Goal: Task Accomplishment & Management: Manage account settings

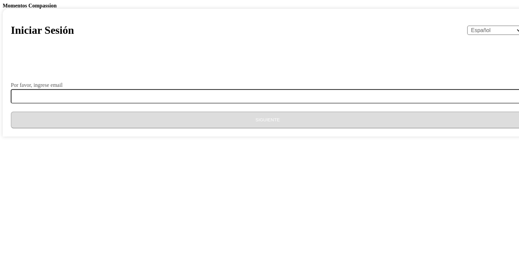
select select "es"
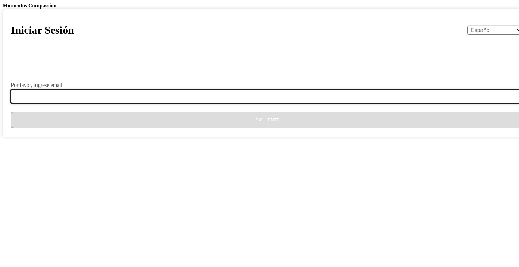
click at [212, 103] on input "Por favor, ingrese email" at bounding box center [271, 96] width 521 height 14
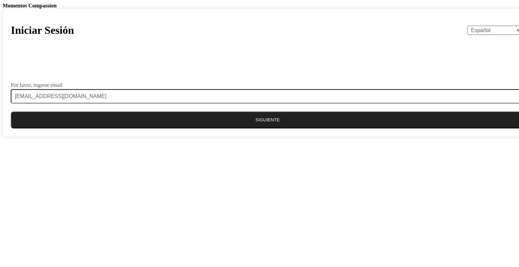
click at [255, 128] on button "Siguiente" at bounding box center [267, 119] width 513 height 17
drag, startPoint x: 255, startPoint y: 240, endPoint x: 230, endPoint y: 244, distance: 25.9
click at [230, 128] on button "Siguiente" at bounding box center [267, 119] width 513 height 17
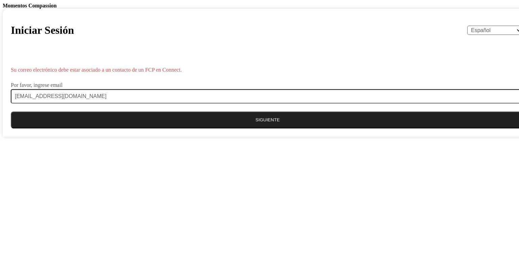
drag, startPoint x: 126, startPoint y: 202, endPoint x: 157, endPoint y: 227, distance: 40.1
click at [157, 136] on body "Momentos Compassion Iniciar Sesión English Español Français አማርኛ ဗမာ bahasa Ind…" at bounding box center [259, 70] width 513 height 134
click at [382, 136] on body "Momentos Compassion Iniciar Sesión English Español Français አማርኛ ဗမာ bahasa Ind…" at bounding box center [259, 70] width 513 height 134
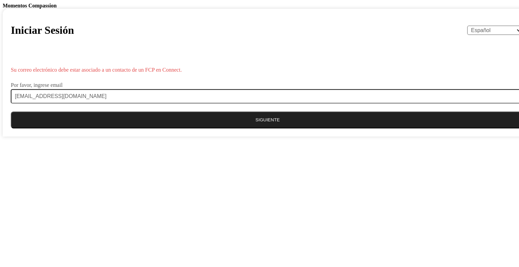
click at [309, 136] on div "Iniciar Sesión English Español Français አማርኛ ဗမာ bahasa Indonesia Oromiffa Port…" at bounding box center [267, 73] width 529 height 128
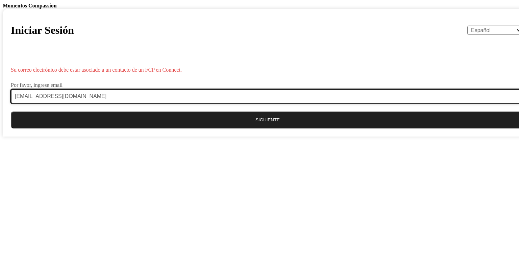
click at [272, 103] on input "[EMAIL_ADDRESS][DOMAIN_NAME]" at bounding box center [271, 96] width 521 height 14
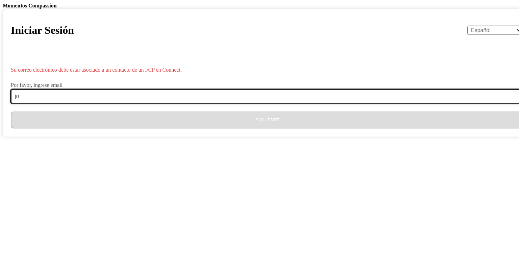
type input "j"
click at [199, 103] on input "Por favor, ingrese email" at bounding box center [271, 96] width 521 height 14
type input "[EMAIL_ADDRESS][DOMAIN_NAME]"
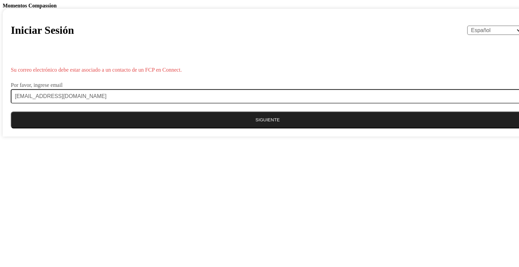
click at [244, 128] on button "Siguiente" at bounding box center [267, 119] width 513 height 17
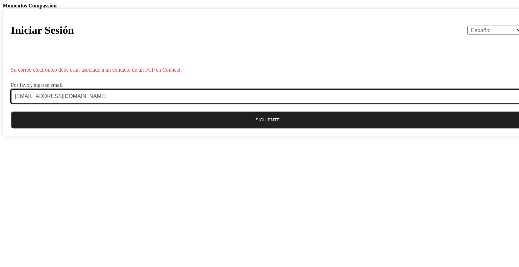
click at [261, 103] on input "[EMAIL_ADDRESS][DOMAIN_NAME]" at bounding box center [271, 96] width 521 height 14
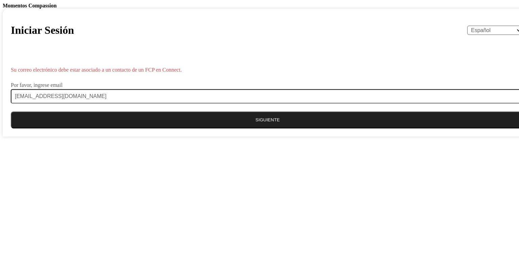
click at [261, 128] on button "Siguiente" at bounding box center [267, 119] width 513 height 17
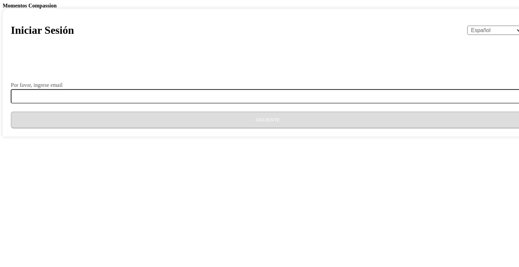
select select "es"
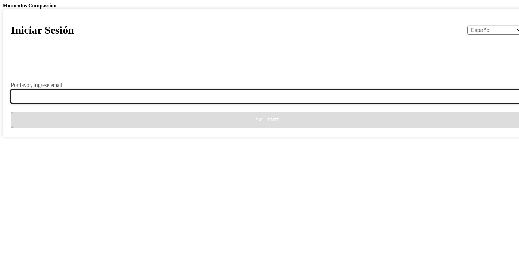
click at [187, 103] on input "Por favor, ingrese email" at bounding box center [271, 96] width 521 height 14
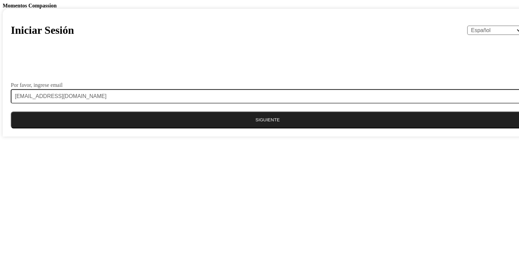
click at [227, 128] on button "Siguiente" at bounding box center [267, 119] width 513 height 17
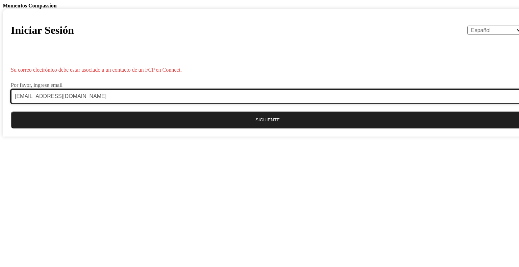
click at [259, 103] on input "[EMAIL_ADDRESS][DOMAIN_NAME]" at bounding box center [271, 96] width 521 height 14
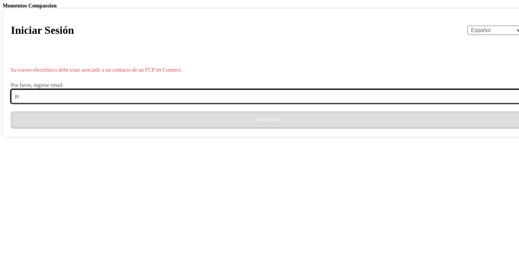
type input "j"
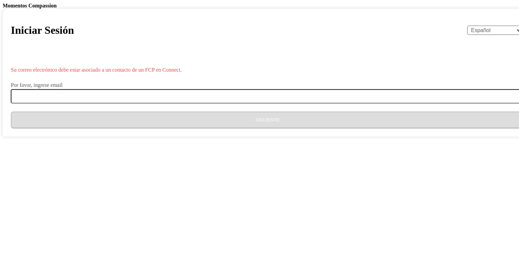
click at [62, 88] on label "Por favor, ingrese email" at bounding box center [37, 84] width 52 height 5
click at [206, 103] on input "Por favor, ingrese email" at bounding box center [271, 96] width 521 height 14
click at [467, 35] on select "English Español Français አማርኛ ဗမာ bahasa Indonesia Oromiffa Português සිංහල Kis…" at bounding box center [495, 30] width 57 height 9
